Goal: Check status

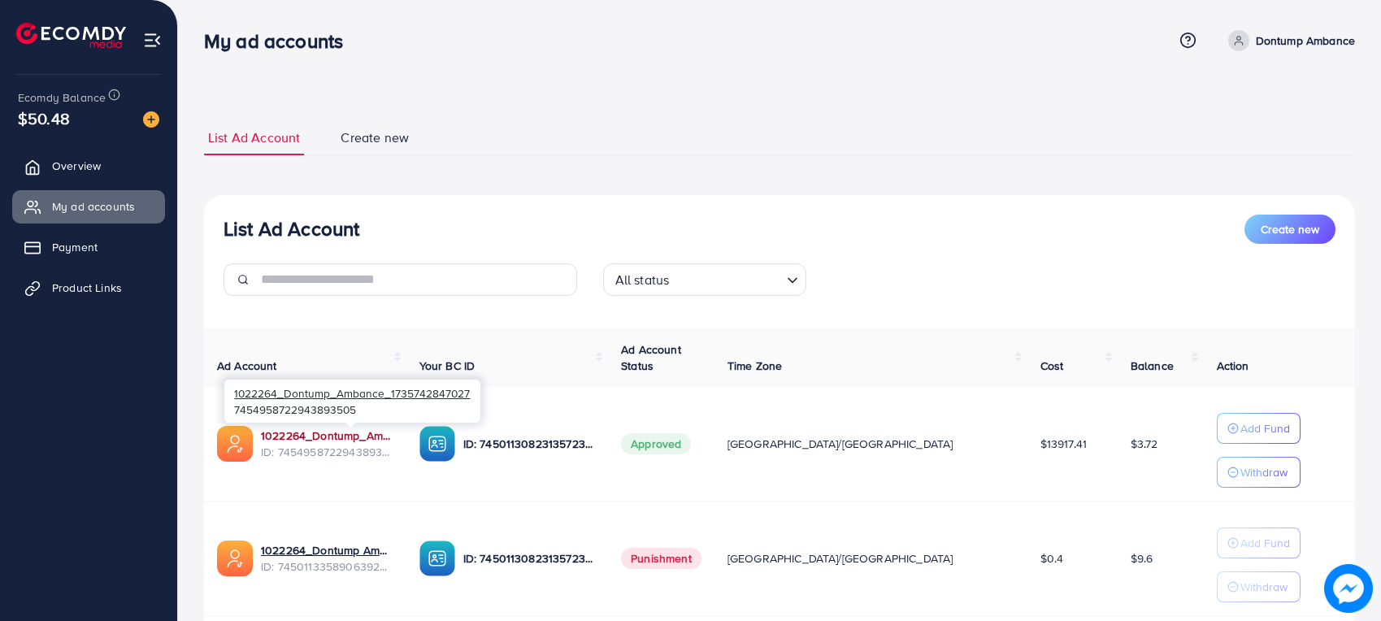
click at [393, 439] on link "1022264_Dontump_Ambance_1735742847027" at bounding box center [327, 436] width 132 height 16
